Goal: Transaction & Acquisition: Purchase product/service

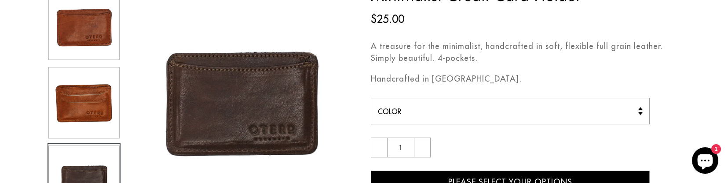
scroll to position [44, 0]
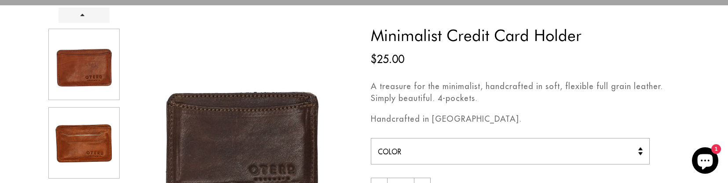
click at [81, 138] on div at bounding box center [84, 140] width 73 height 227
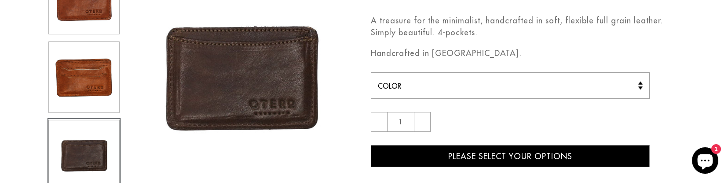
scroll to position [88, 0]
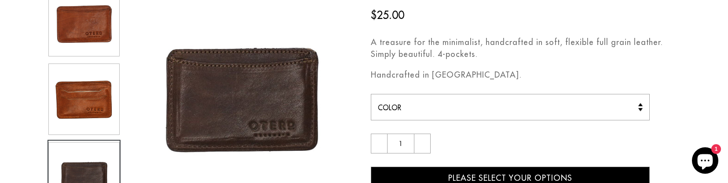
click at [81, 97] on div at bounding box center [84, 96] width 73 height 227
click at [82, 19] on div at bounding box center [84, 96] width 73 height 227
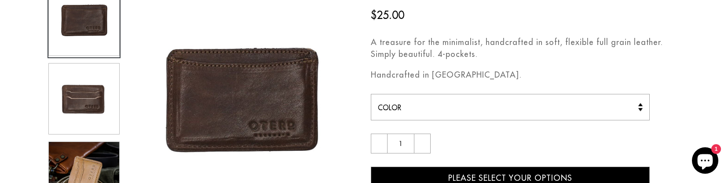
click at [456, 109] on select "Color Dark Brown [GEOGRAPHIC_DATA]" at bounding box center [510, 107] width 279 height 26
click at [371, 94] on select "Color Dark Brown [GEOGRAPHIC_DATA]" at bounding box center [510, 107] width 279 height 26
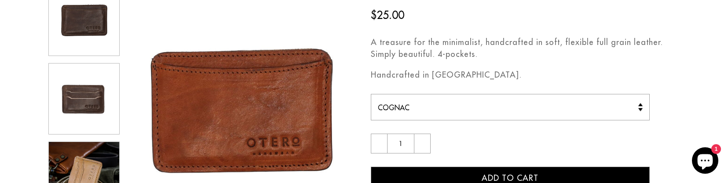
click at [409, 109] on select "Color Dark Brown [GEOGRAPHIC_DATA]" at bounding box center [510, 107] width 279 height 26
click at [371, 94] on select "Color Dark Brown [GEOGRAPHIC_DATA]" at bounding box center [510, 107] width 279 height 26
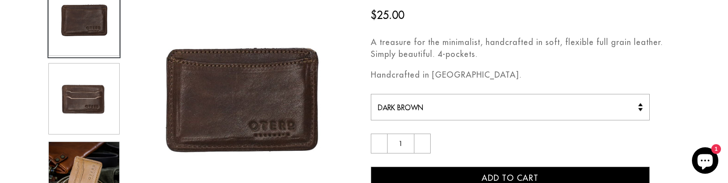
click at [407, 106] on select "Color Dark Brown [GEOGRAPHIC_DATA]" at bounding box center [510, 107] width 279 height 26
select select "Cognac"
click at [371, 94] on select "Color Dark Brown [GEOGRAPHIC_DATA]" at bounding box center [510, 107] width 279 height 26
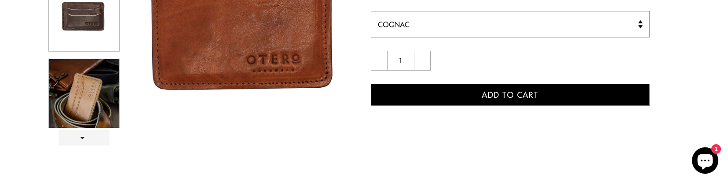
scroll to position [176, 0]
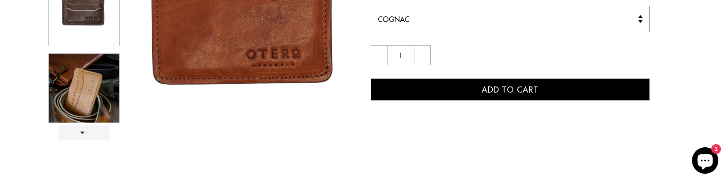
click at [87, 101] on div at bounding box center [84, 8] width 73 height 227
click at [87, 132] on link "Next" at bounding box center [84, 131] width 51 height 15
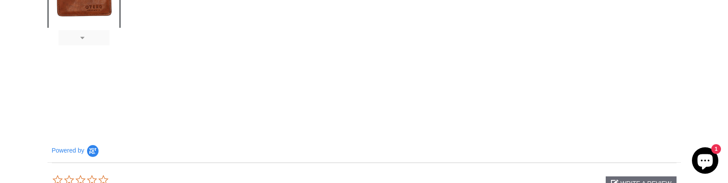
scroll to position [308, 0]
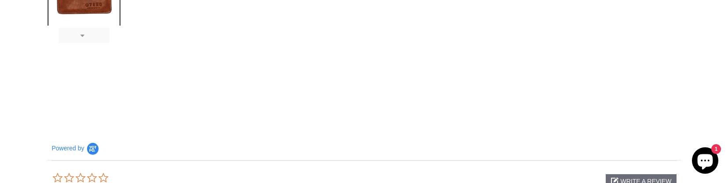
click at [84, 40] on link "Next" at bounding box center [84, 35] width 51 height 15
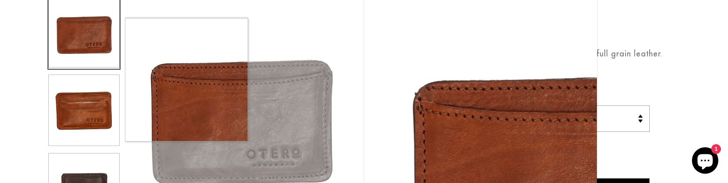
scroll to position [126, 0]
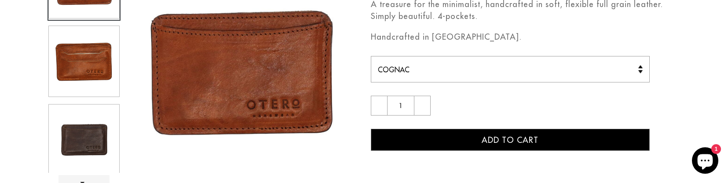
click at [86, 140] on div at bounding box center [84, 58] width 73 height 227
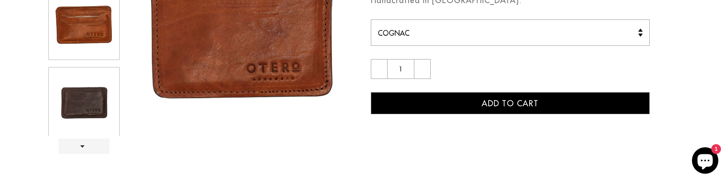
scroll to position [214, 0]
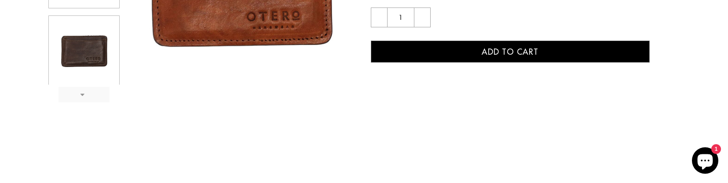
click at [89, 91] on link "Next" at bounding box center [84, 94] width 51 height 15
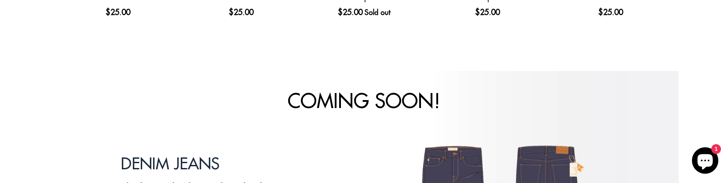
scroll to position [1006, 0]
